Goal: Task Accomplishment & Management: Manage account settings

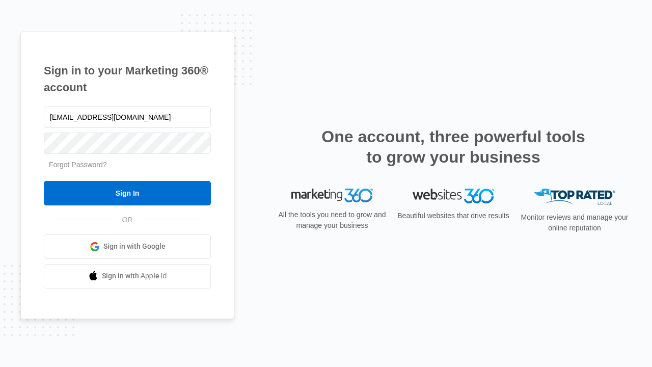
type input "[EMAIL_ADDRESS][DOMAIN_NAME]"
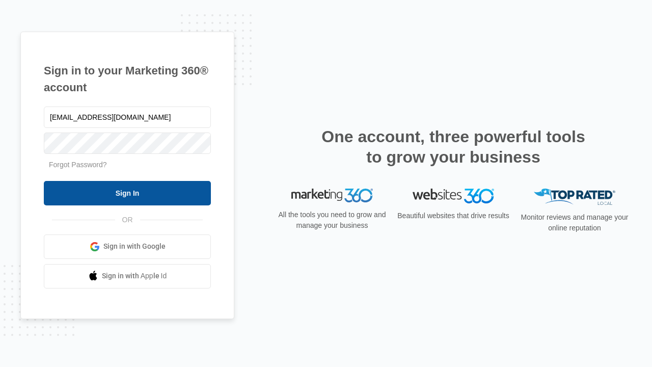
click at [127, 193] on input "Sign In" at bounding box center [127, 193] width 167 height 24
